Goal: Book appointment/travel/reservation

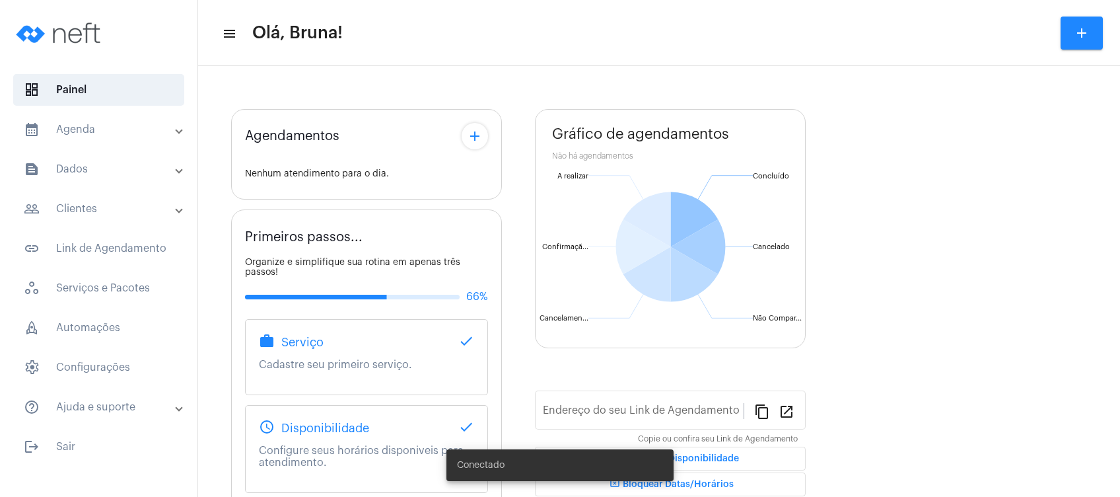
type input "[URL][DOMAIN_NAME]"
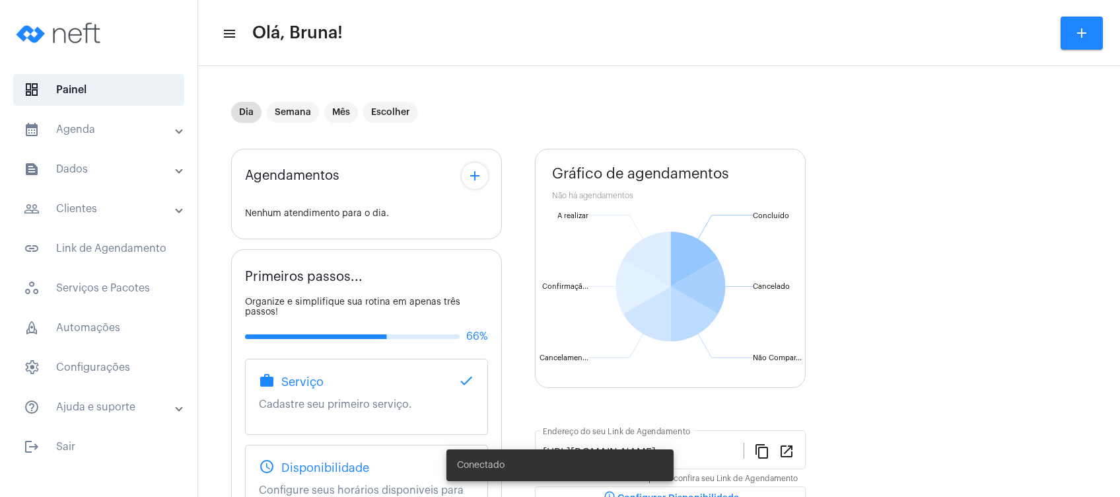
click at [134, 123] on mat-panel-title "calendar_month_outlined Agenda" at bounding box center [100, 130] width 153 height 16
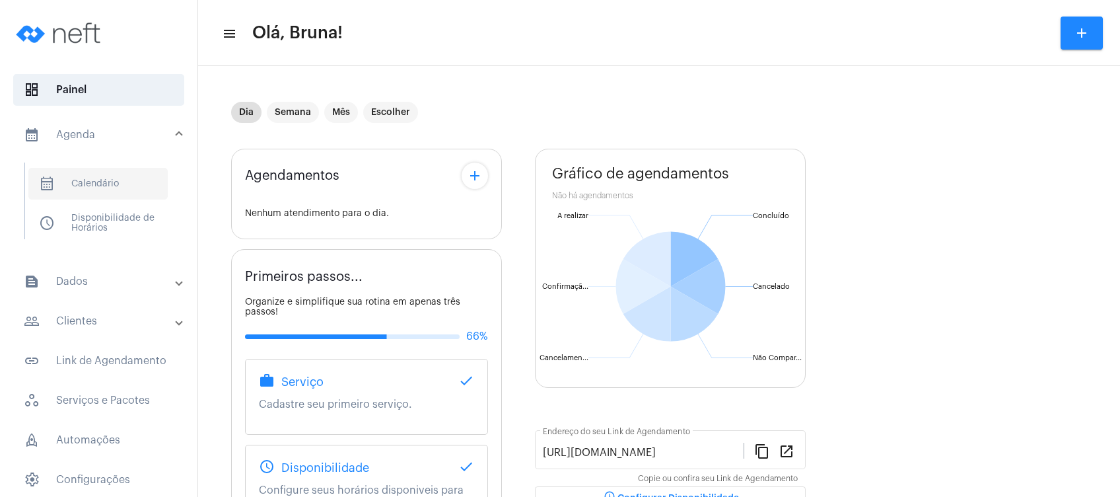
click at [126, 181] on span "calendar_month_outlined Calendário" at bounding box center [97, 184] width 139 height 32
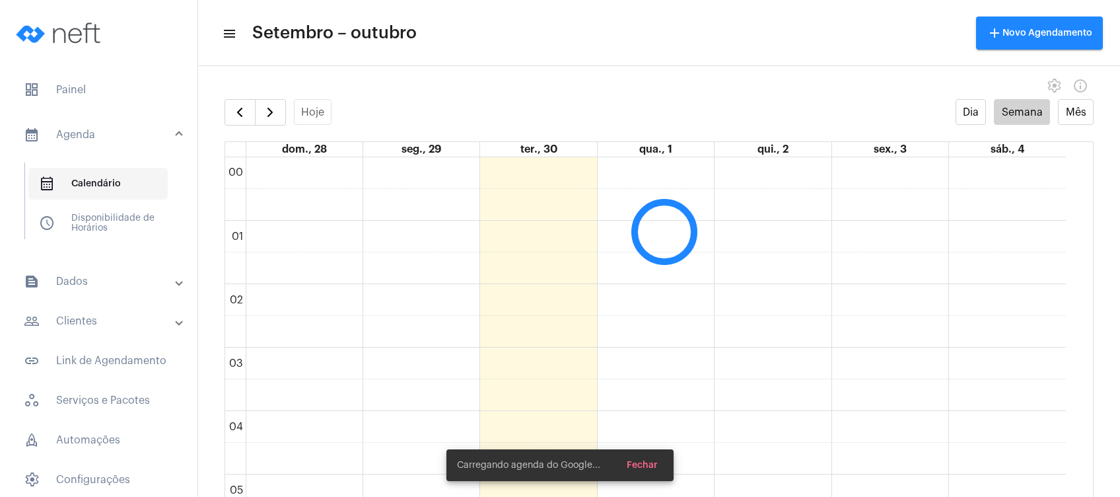
scroll to position [380, 0]
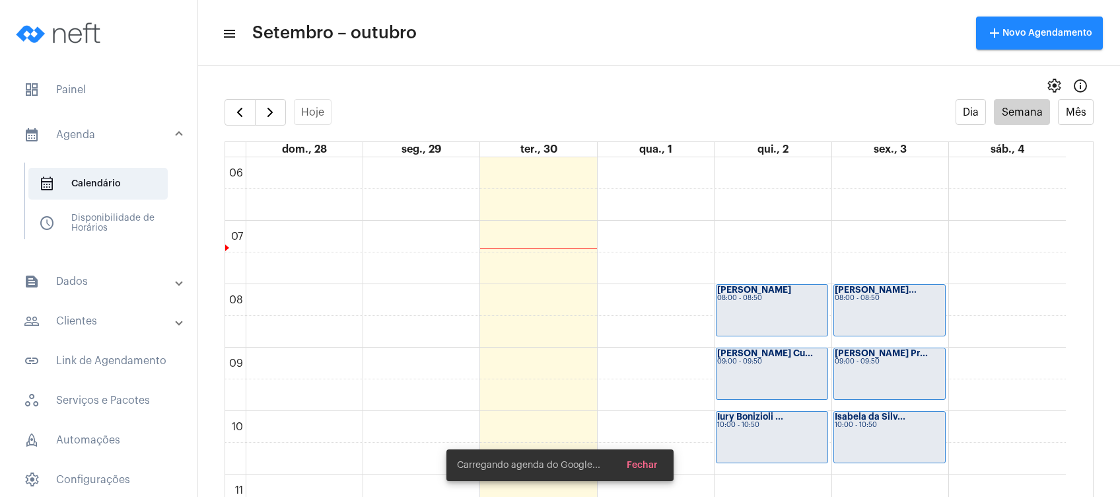
click at [662, 16] on mat-toolbar-row "menu Setembro – outubro add Novo Agendamento" at bounding box center [659, 33] width 922 height 42
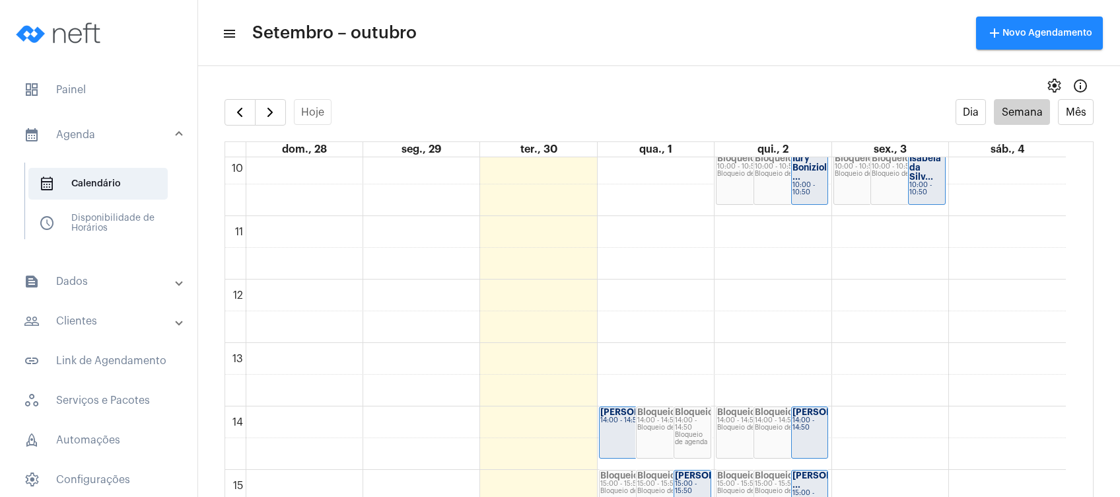
scroll to position [645, 0]
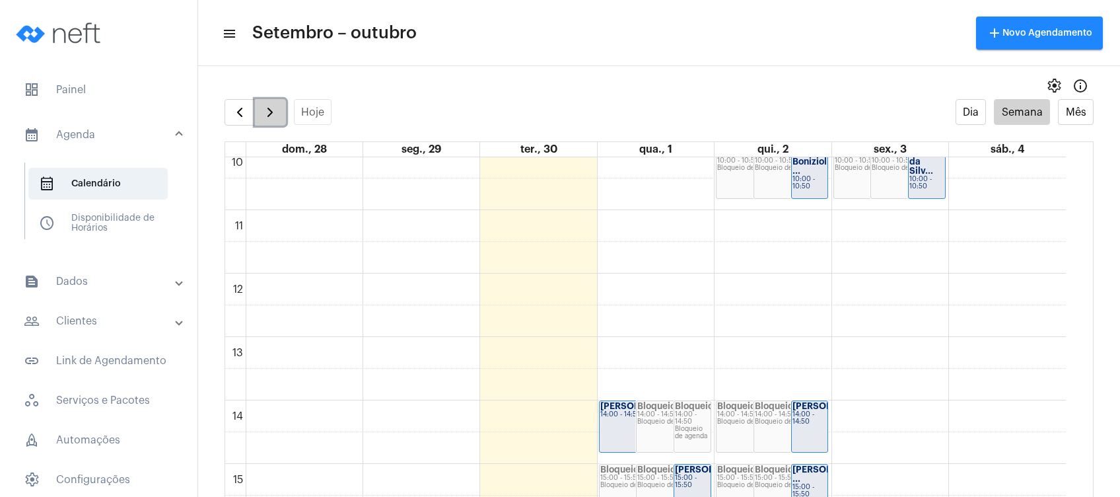
click at [268, 110] on span "button" at bounding box center [270, 112] width 16 height 16
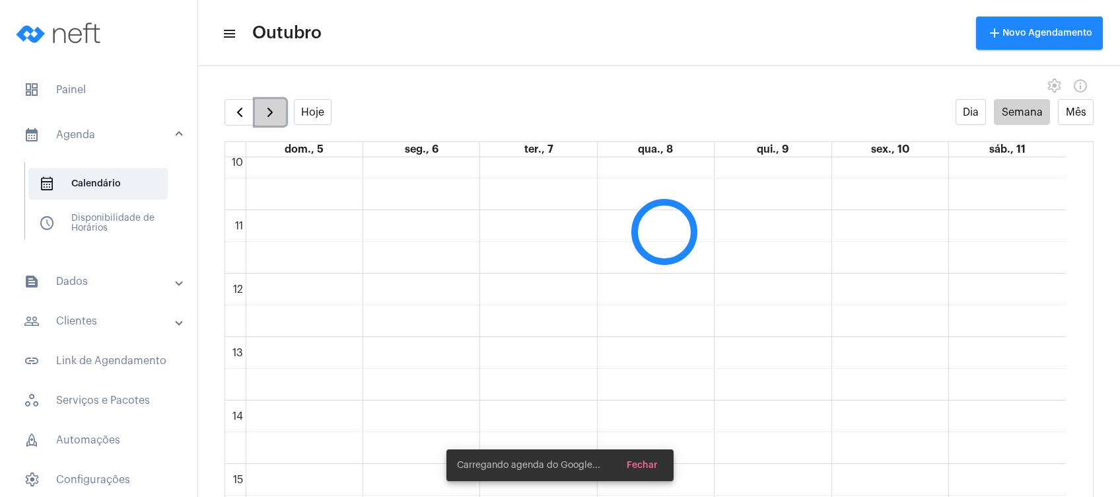
scroll to position [381, 0]
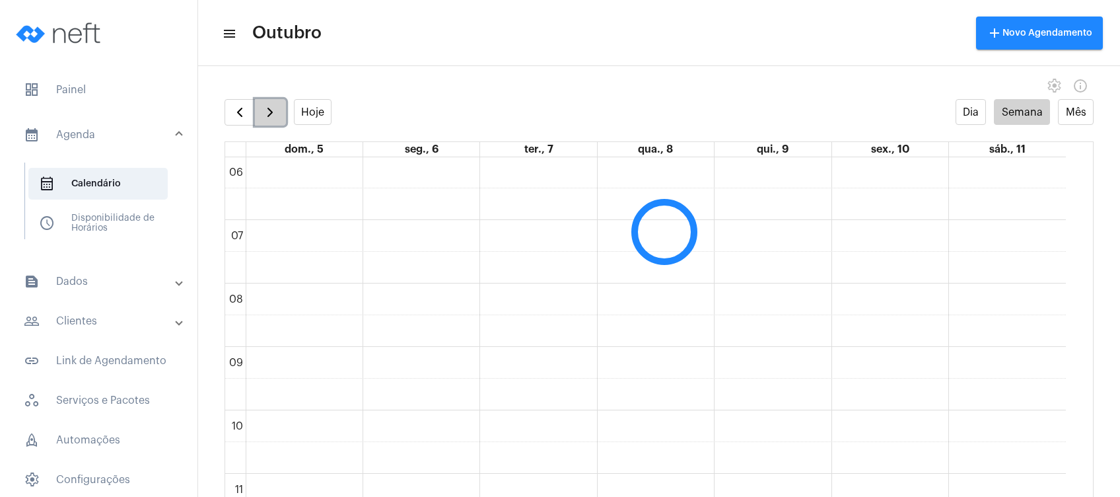
click at [263, 116] on span "button" at bounding box center [270, 112] width 16 height 16
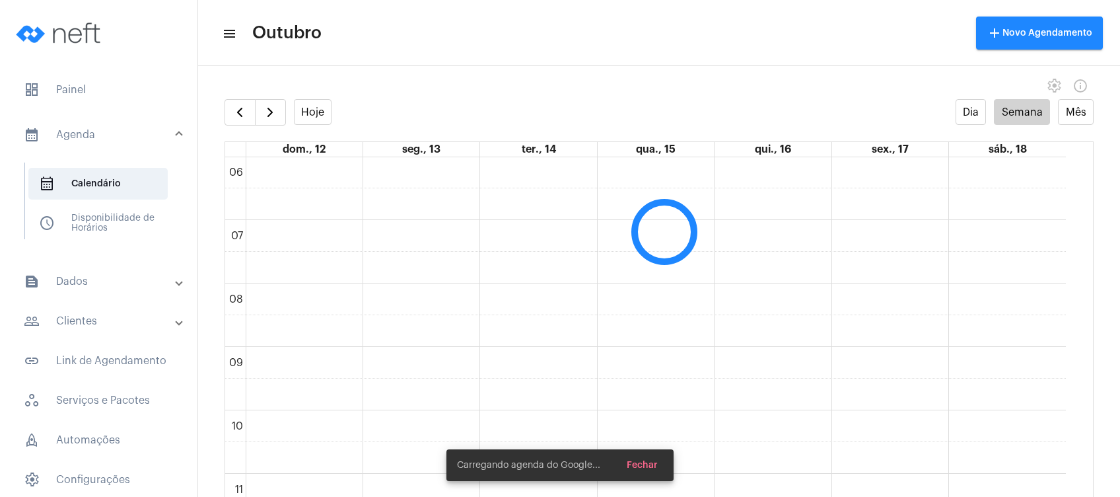
click at [370, 43] on mat-toolbar-row "menu Outubro add Novo Agendamento" at bounding box center [659, 33] width 922 height 42
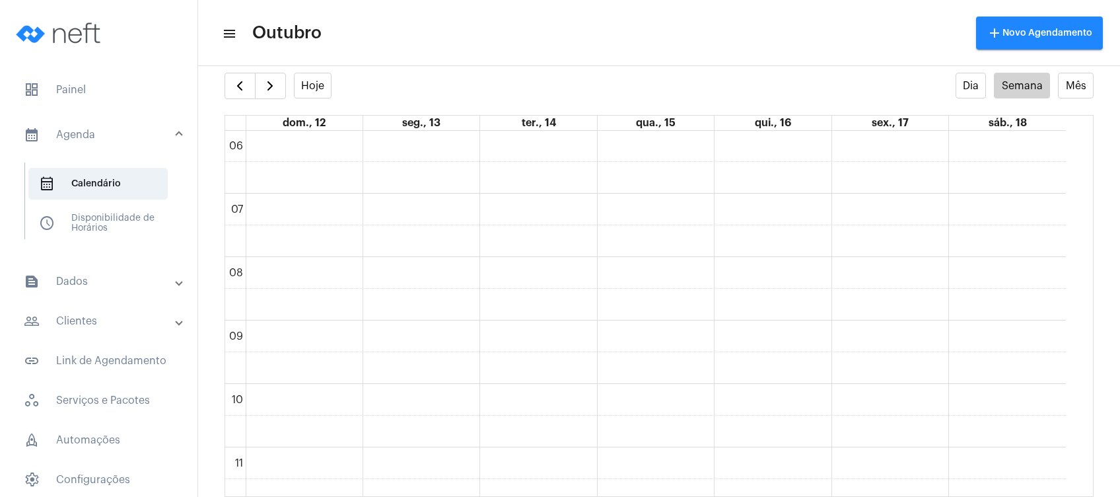
scroll to position [340, 0]
click at [232, 83] on span "button" at bounding box center [240, 86] width 16 height 16
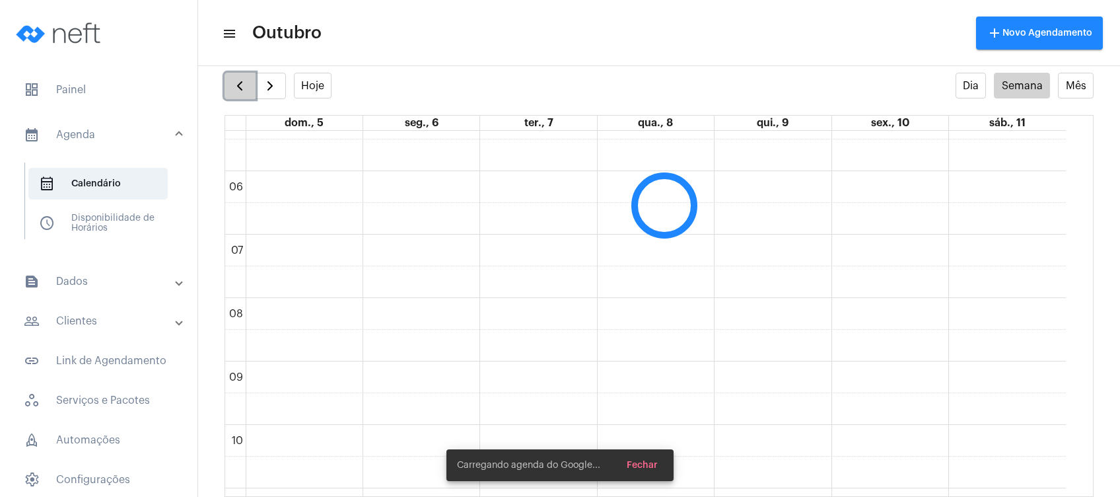
scroll to position [381, 0]
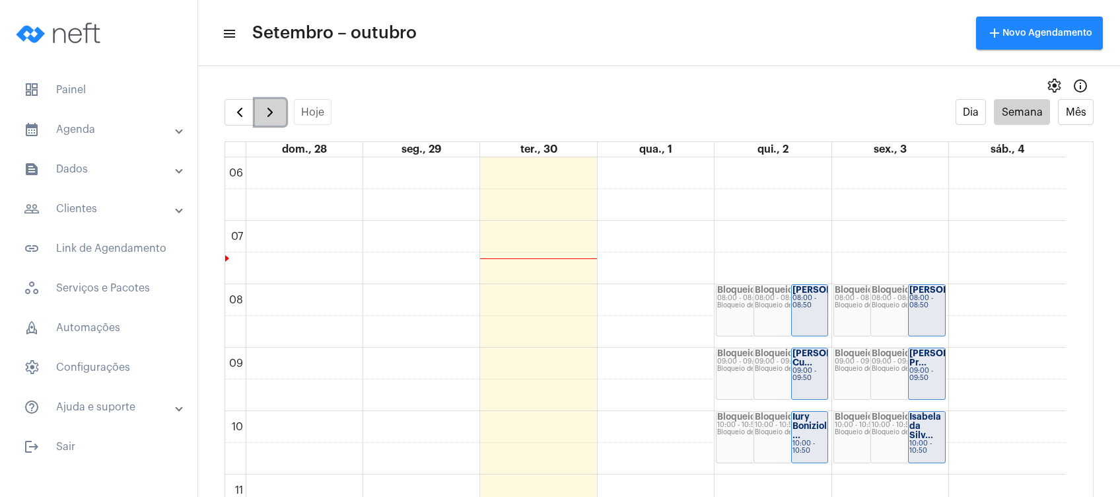
click at [274, 106] on span "button" at bounding box center [270, 112] width 16 height 16
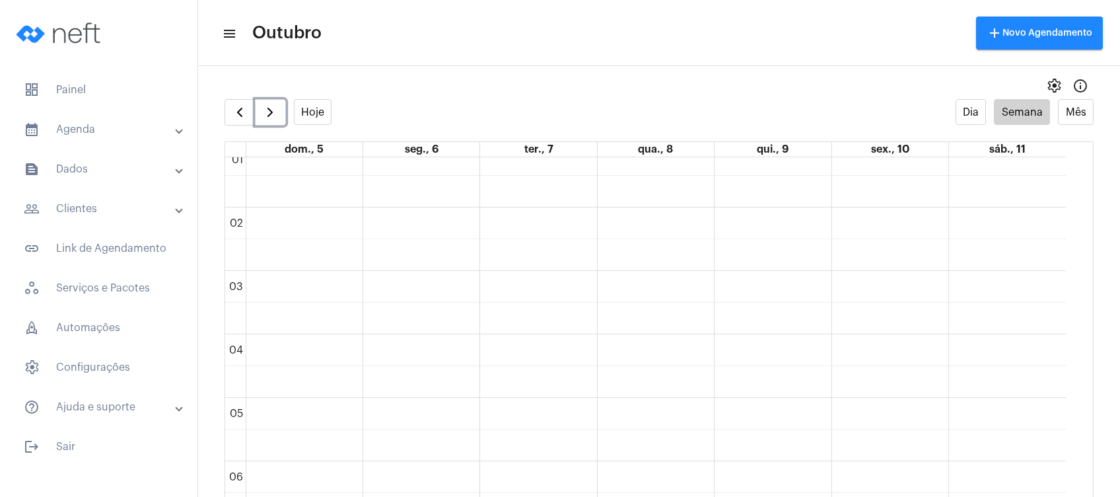
scroll to position [74, 0]
click at [260, 106] on button "button" at bounding box center [270, 112] width 31 height 26
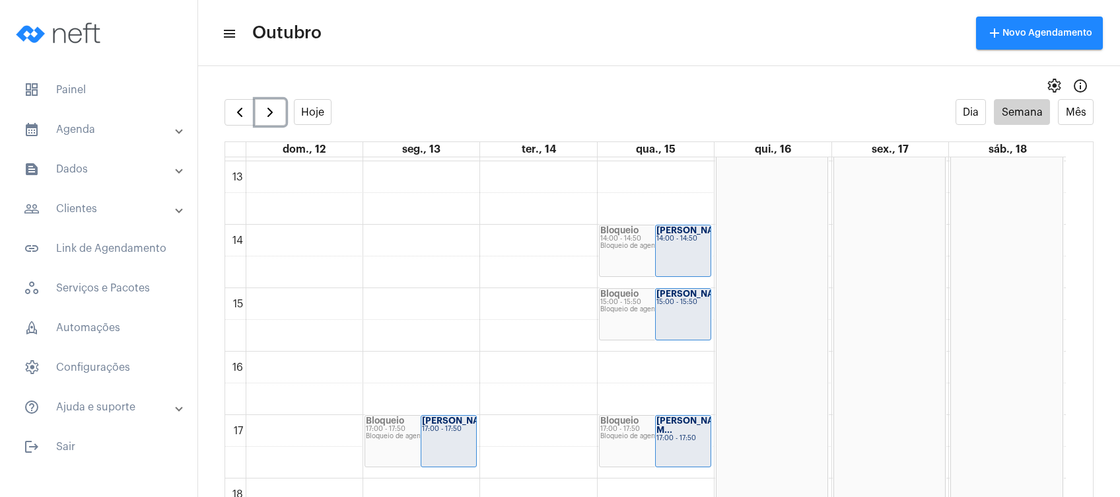
scroll to position [818, 0]
click at [232, 116] on span "button" at bounding box center [240, 112] width 16 height 16
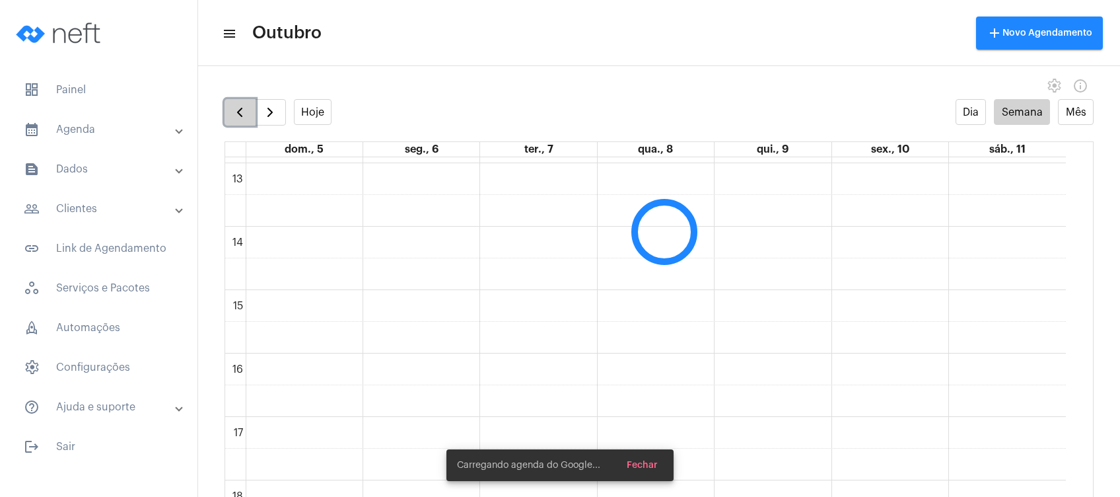
scroll to position [381, 0]
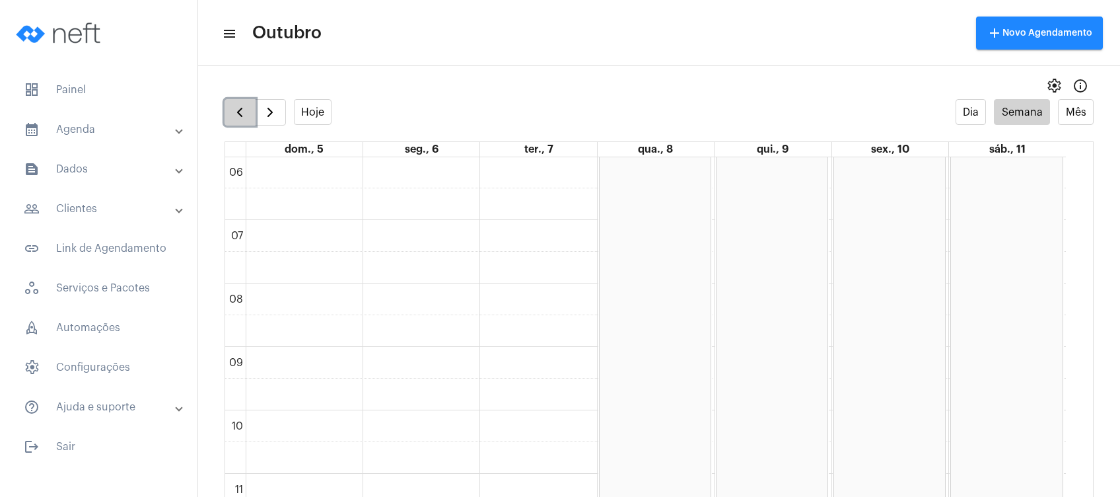
click at [232, 116] on span "button" at bounding box center [240, 112] width 16 height 16
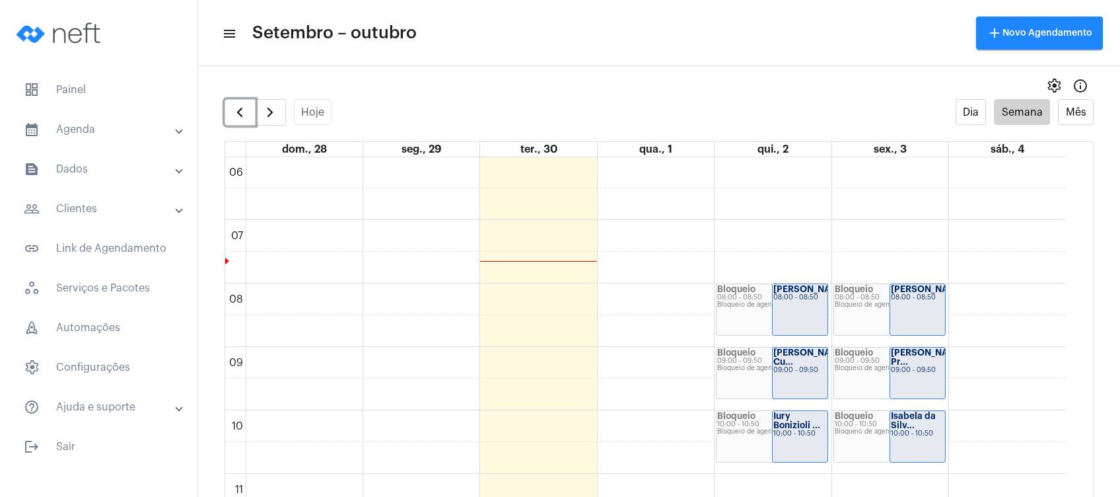
click at [894, 301] on div "08:00 - 08:50" at bounding box center [917, 297] width 53 height 7
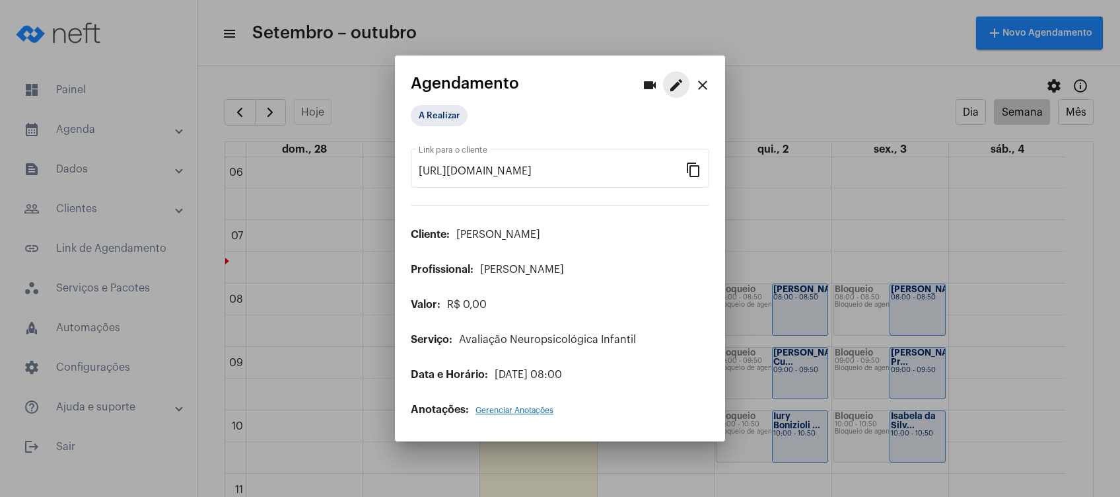
click at [674, 81] on mat-icon "edit" at bounding box center [676, 85] width 16 height 16
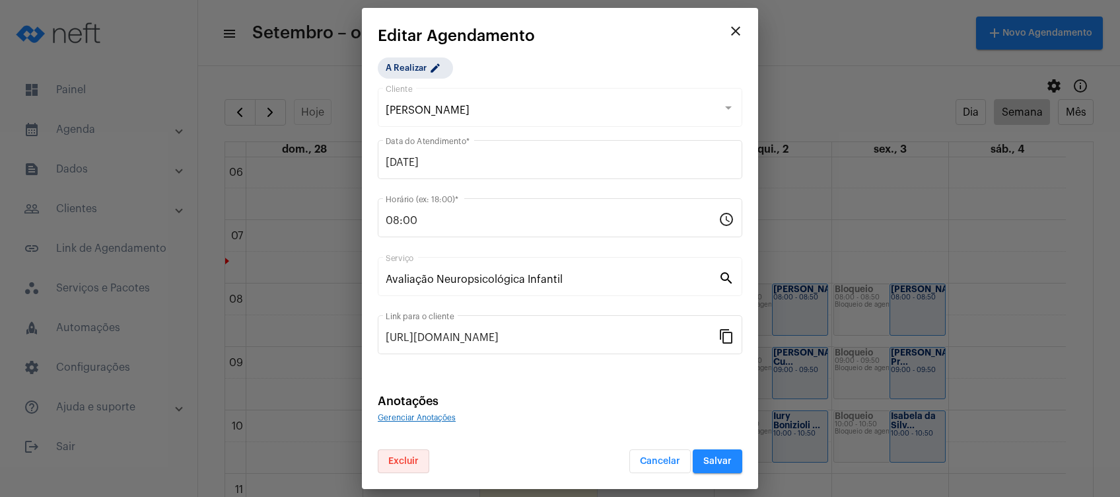
click at [414, 457] on span "Excluir" at bounding box center [403, 460] width 30 height 9
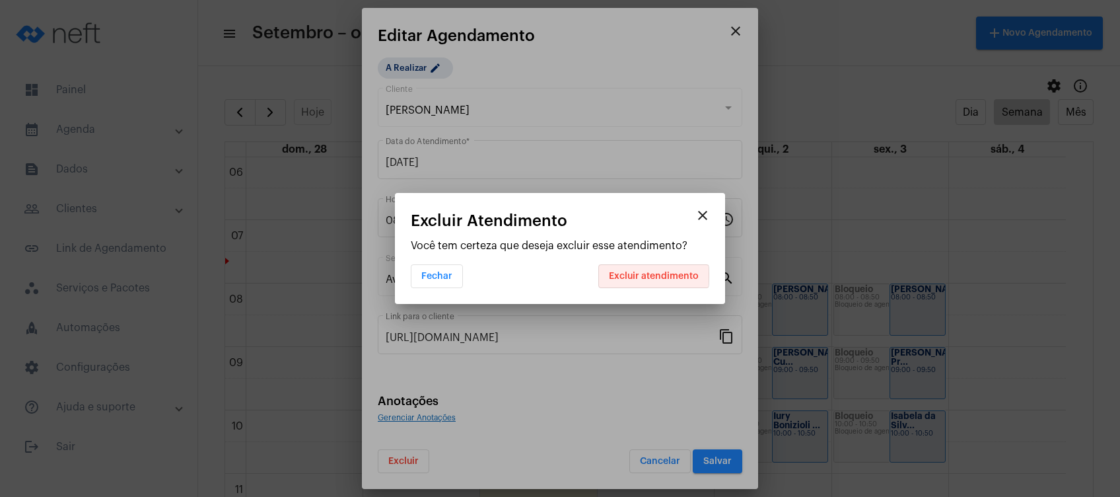
click at [639, 275] on span "Excluir atendimento" at bounding box center [654, 275] width 90 height 9
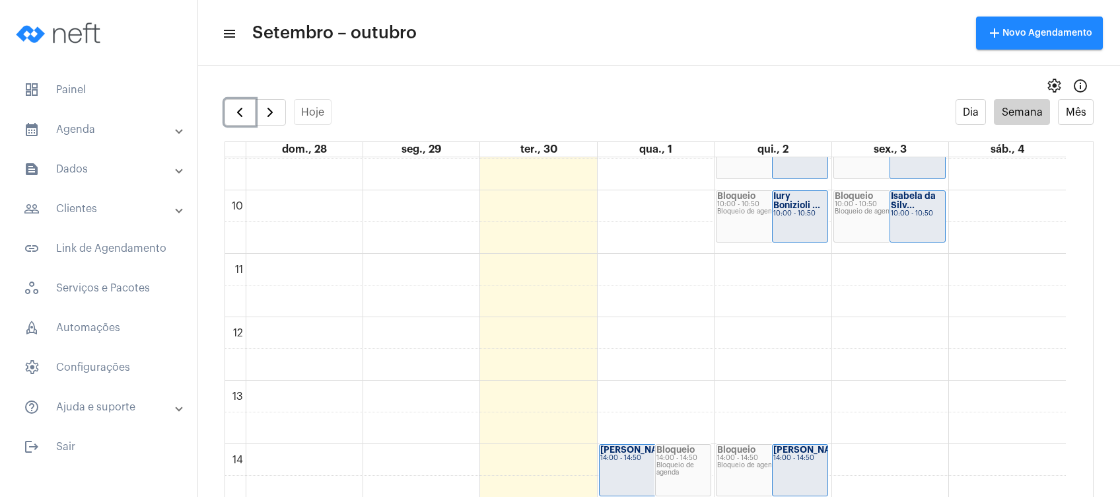
scroll to position [584, 0]
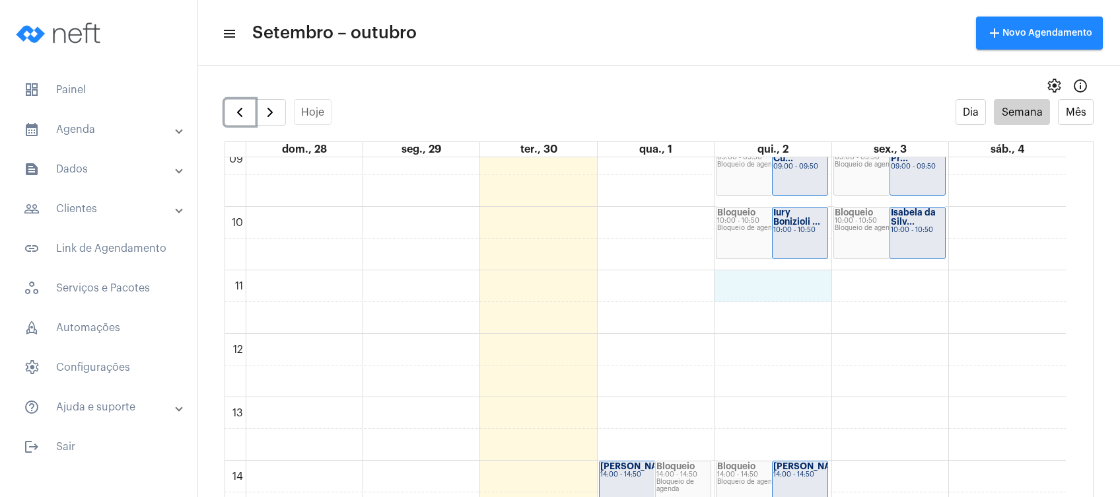
click at [774, 289] on div "00 01 02 03 04 05 06 07 08 09 10 11 12 13 14 15 16 17 18 19 20 21 22 23 [PERSON…" at bounding box center [645, 333] width 841 height 1521
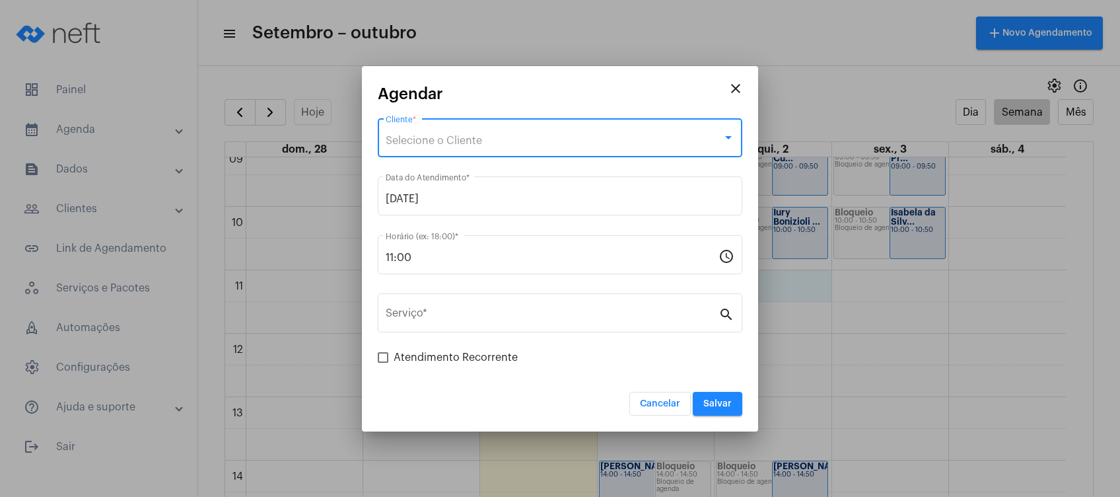
click at [513, 143] on div "Selecione o Cliente" at bounding box center [554, 141] width 337 height 12
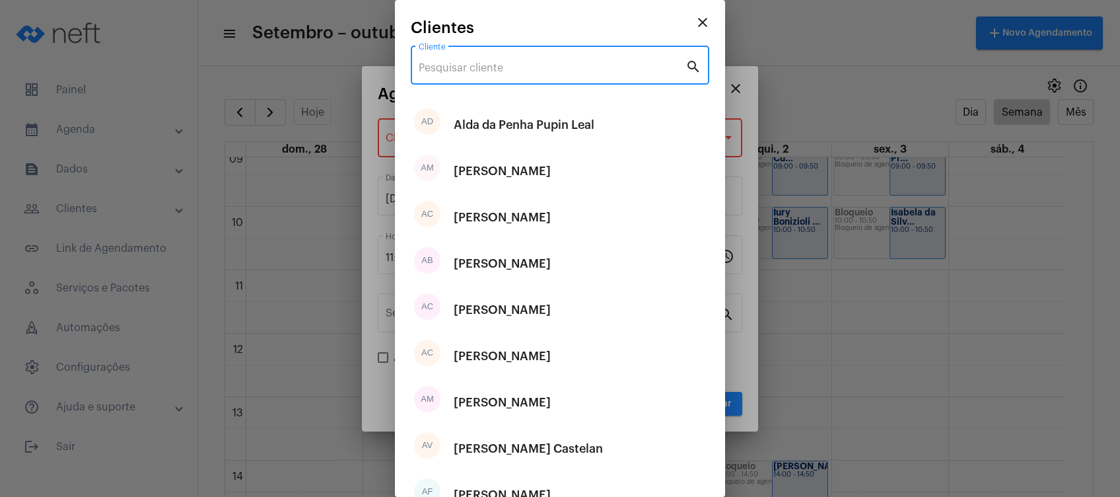
click at [508, 71] on input "Cliente" at bounding box center [552, 68] width 267 height 12
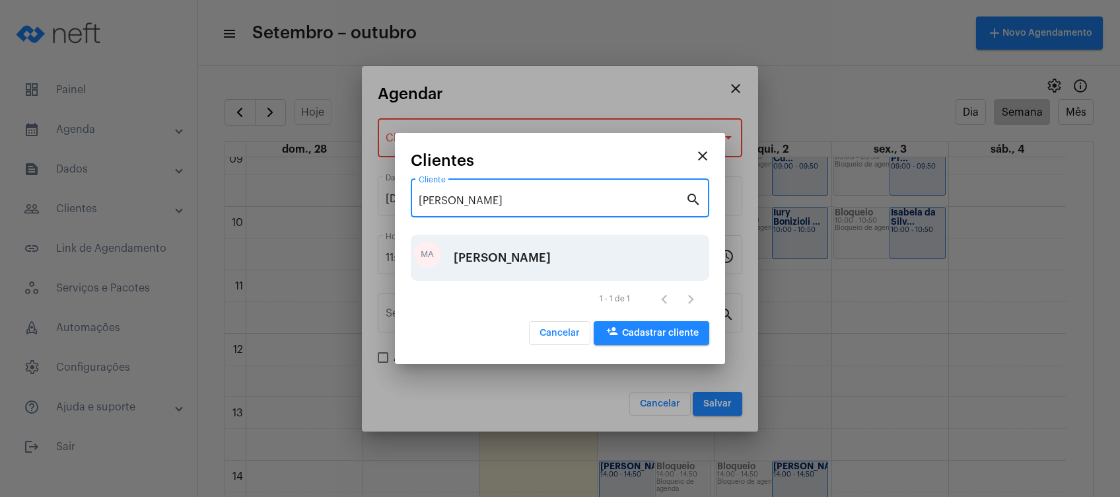
type input "[PERSON_NAME]"
click at [521, 256] on div "[PERSON_NAME]" at bounding box center [502, 258] width 97 height 40
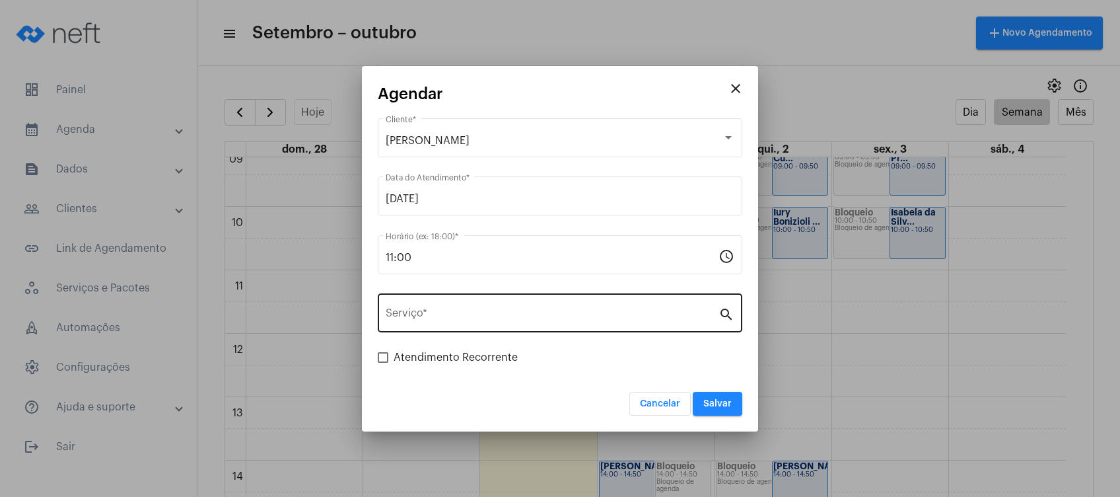
click at [514, 326] on div "Serviço *" at bounding box center [552, 312] width 333 height 42
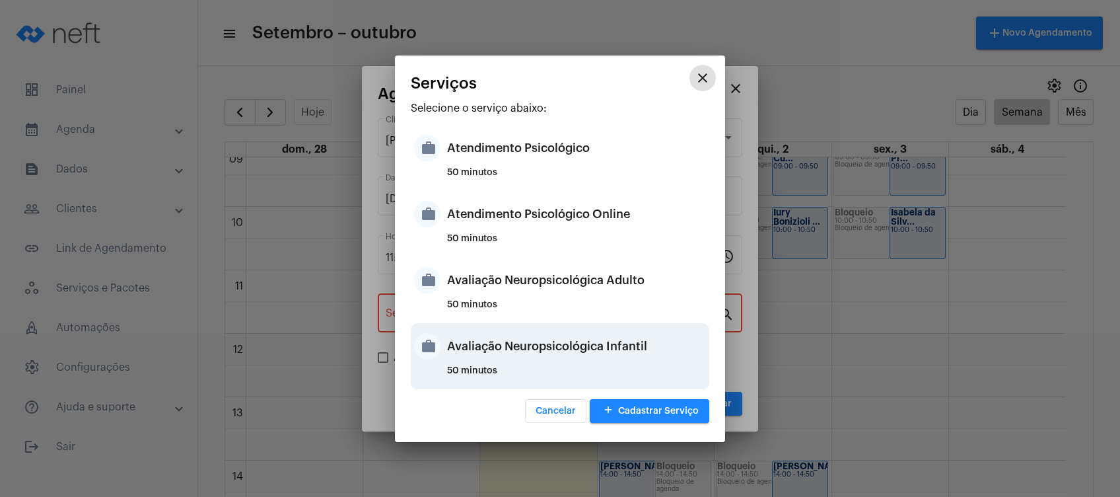
click at [558, 351] on div "Avaliação Neuropsicológica Infantil" at bounding box center [576, 346] width 259 height 40
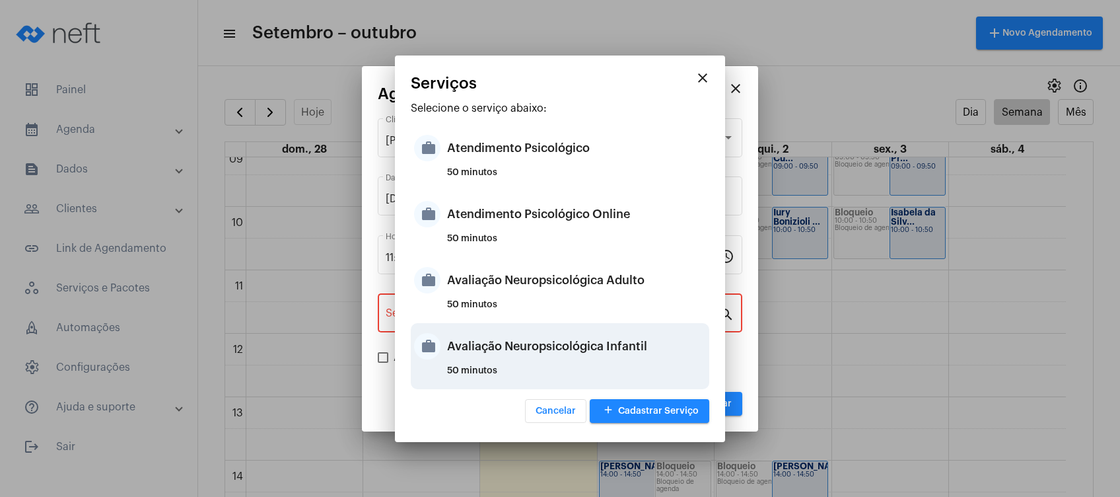
type input "Avaliação Neuropsicológica Infantil"
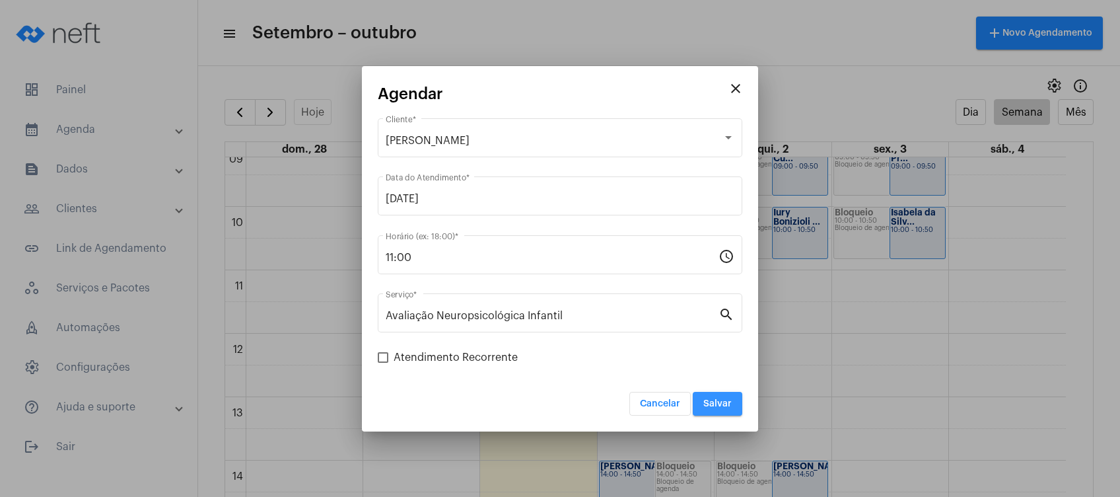
click at [723, 401] on span "Salvar" at bounding box center [717, 403] width 28 height 9
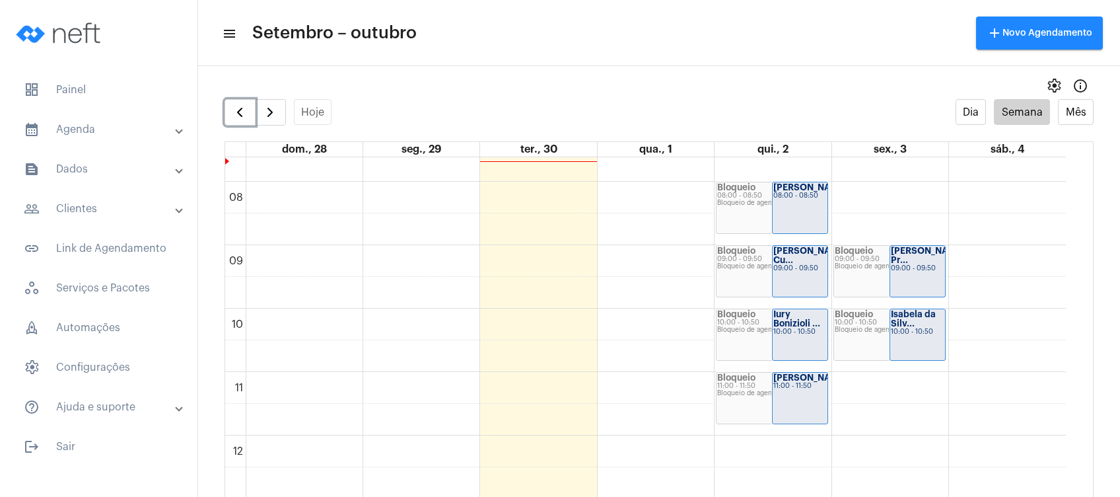
scroll to position [480, 0]
